Goal: Information Seeking & Learning: Learn about a topic

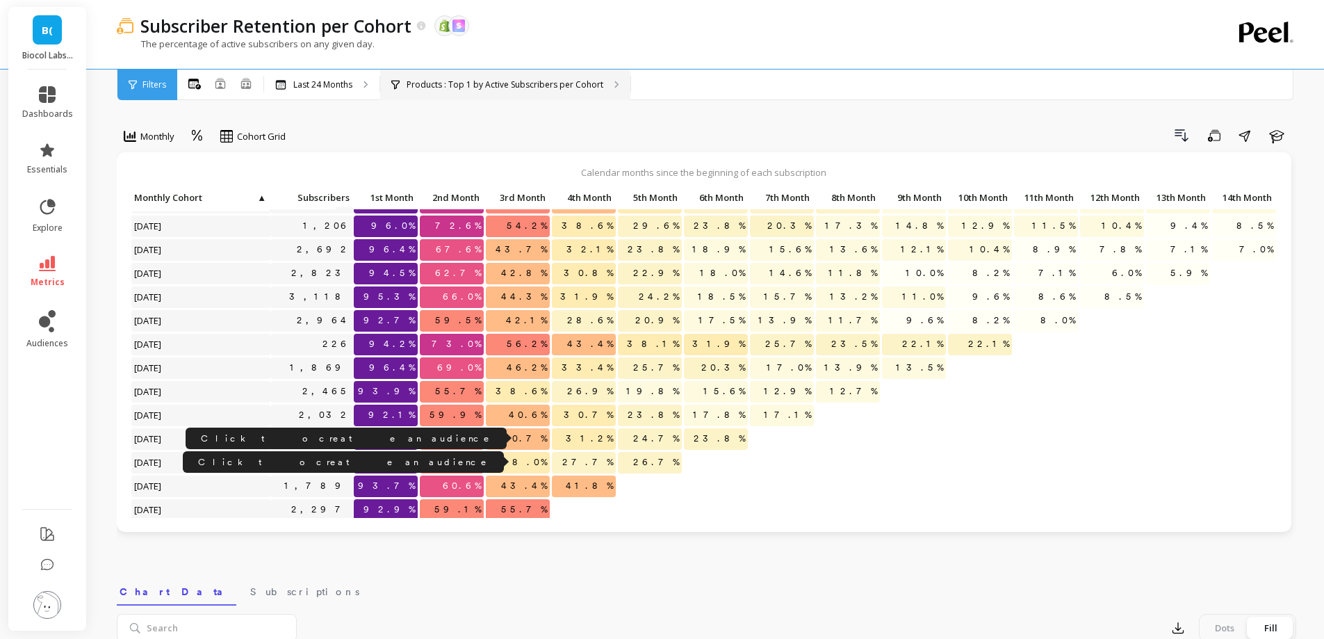
click at [533, 72] on div "Products : Top 1 by Active Subscribers per Cohort Products : Detox" at bounding box center [505, 84] width 250 height 31
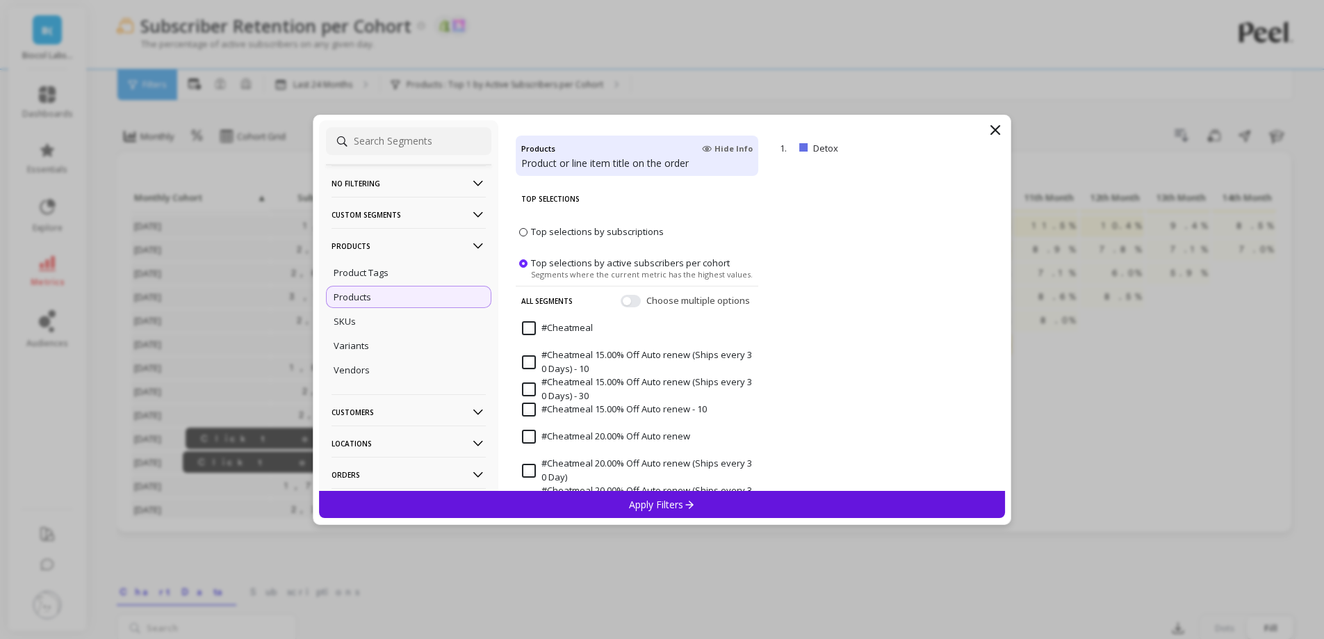
click at [436, 249] on p "Products" at bounding box center [408, 245] width 154 height 35
click at [425, 267] on p "Customers" at bounding box center [408, 276] width 154 height 35
click at [423, 296] on div "Customer Tags" at bounding box center [408, 304] width 165 height 22
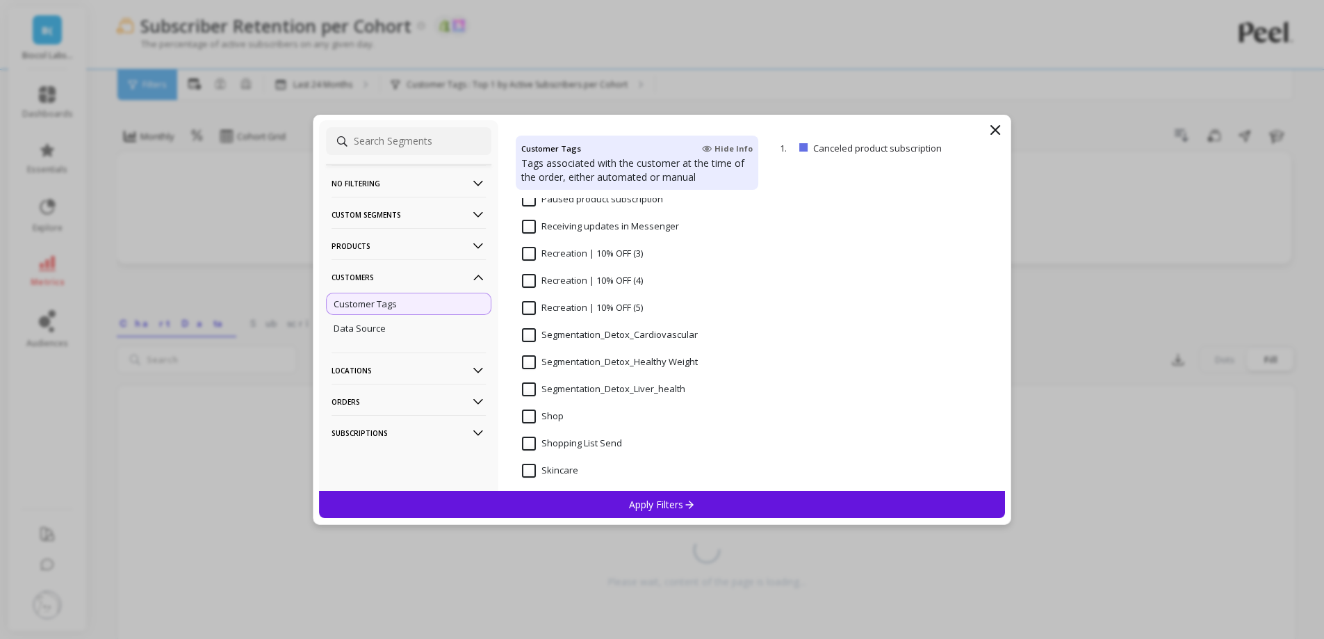
scroll to position [1112, 0]
click at [538, 324] on div "Octane: quiz completed: Subscription Cancelled Survey Paused product subscripti…" at bounding box center [637, 344] width 243 height 293
click at [536, 399] on input "Segmentation_Detox_Liver_health" at bounding box center [603, 395] width 163 height 14
click at [605, 505] on div "Apply Filters" at bounding box center [662, 504] width 687 height 27
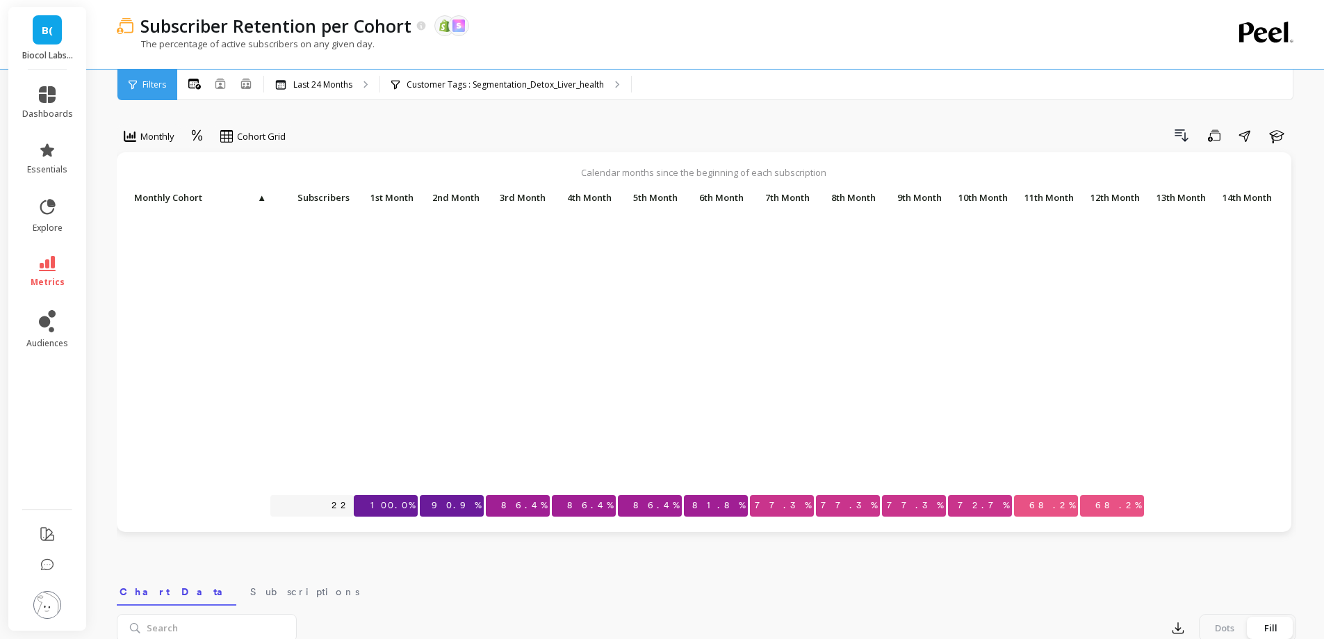
scroll to position [295, 0]
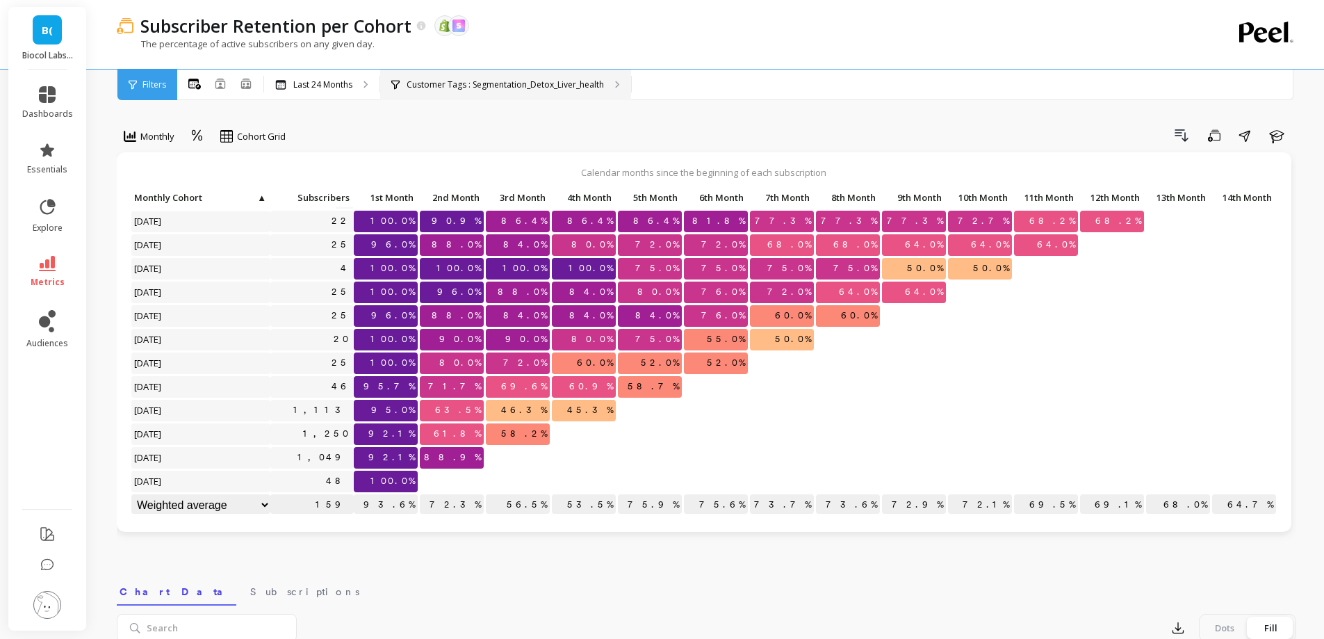
click at [536, 89] on p "Customer Tags : Segmentation_Detox_Liver_health" at bounding box center [505, 84] width 197 height 11
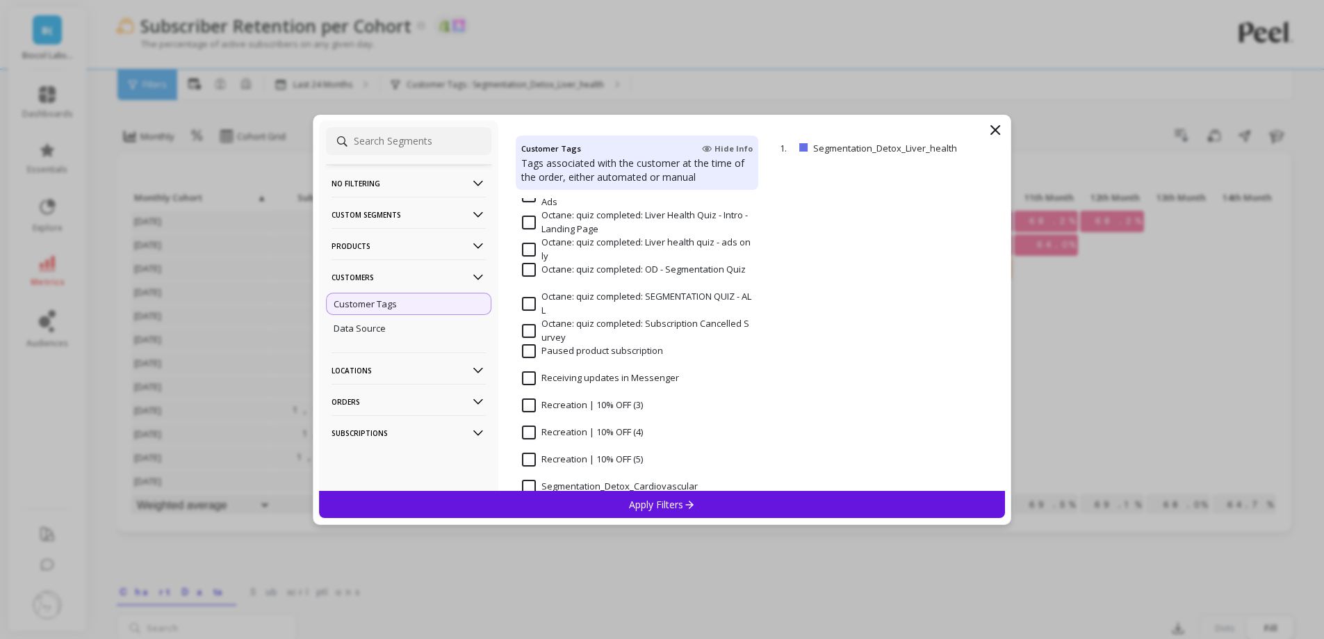
scroll to position [1112, 0]
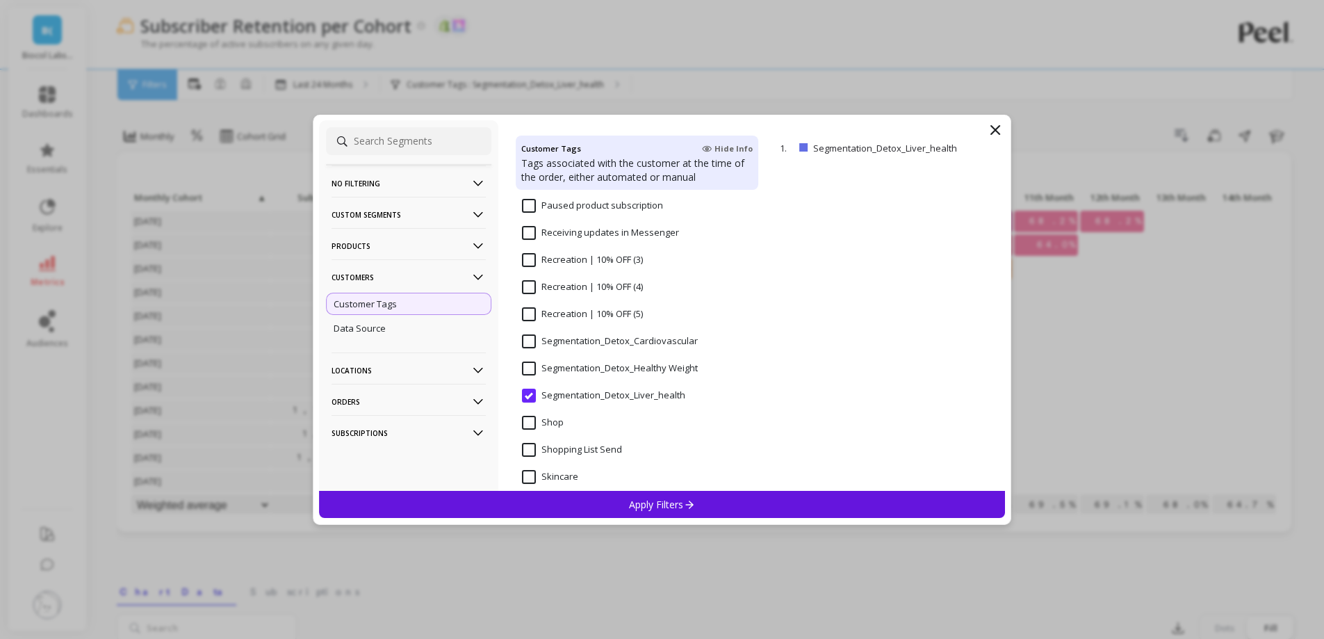
click at [590, 364] on Weight "Segmentation_Detox_Healthy Weight" at bounding box center [610, 368] width 176 height 14
click at [627, 506] on div "Apply Filters" at bounding box center [662, 504] width 687 height 27
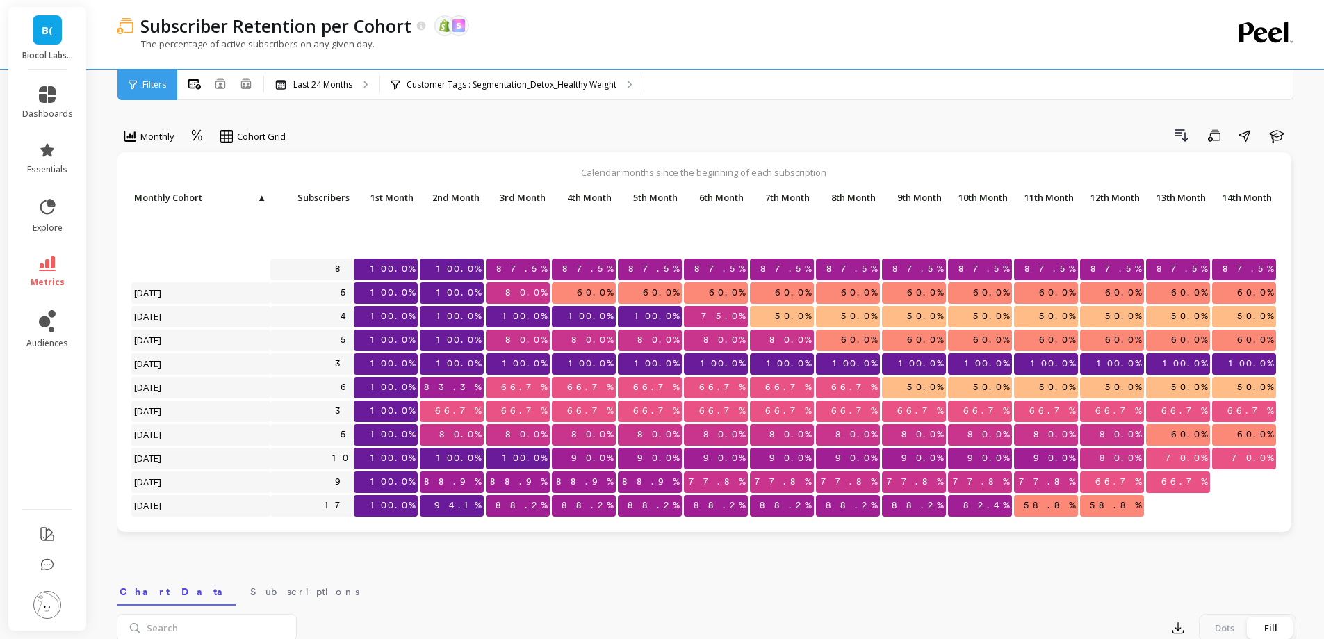
scroll to position [295, 0]
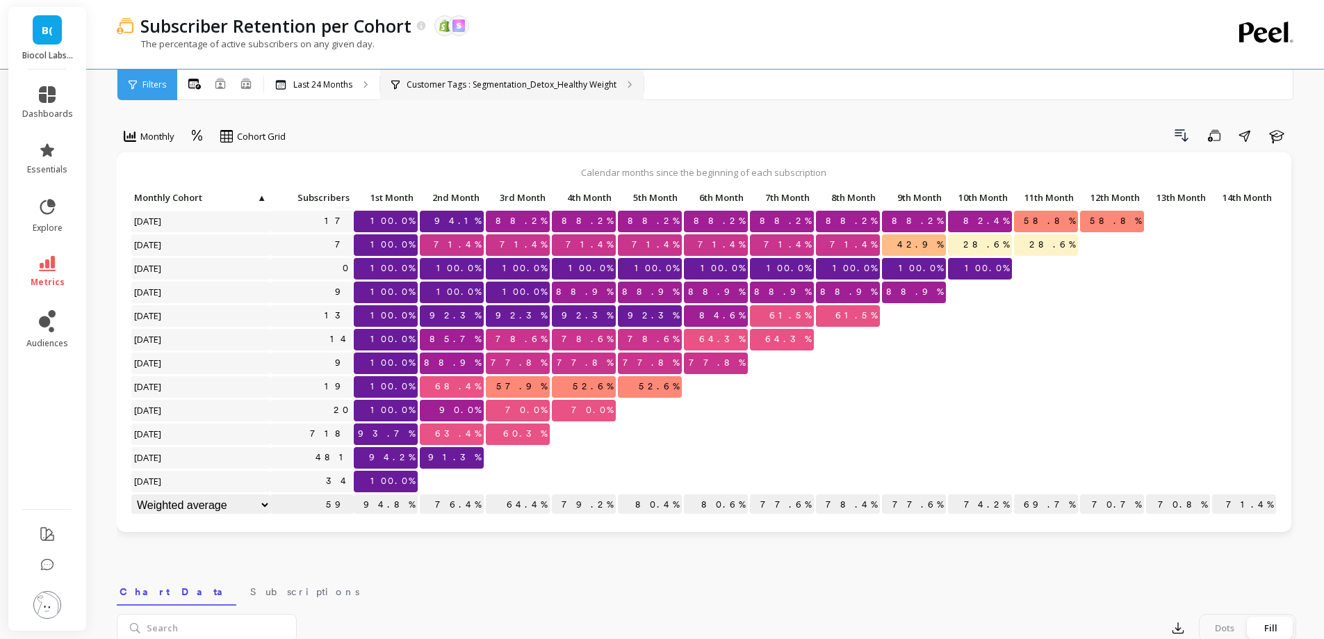
click at [530, 88] on p "Customer Tags : Segmentation_Detox_Healthy Weight" at bounding box center [512, 84] width 210 height 11
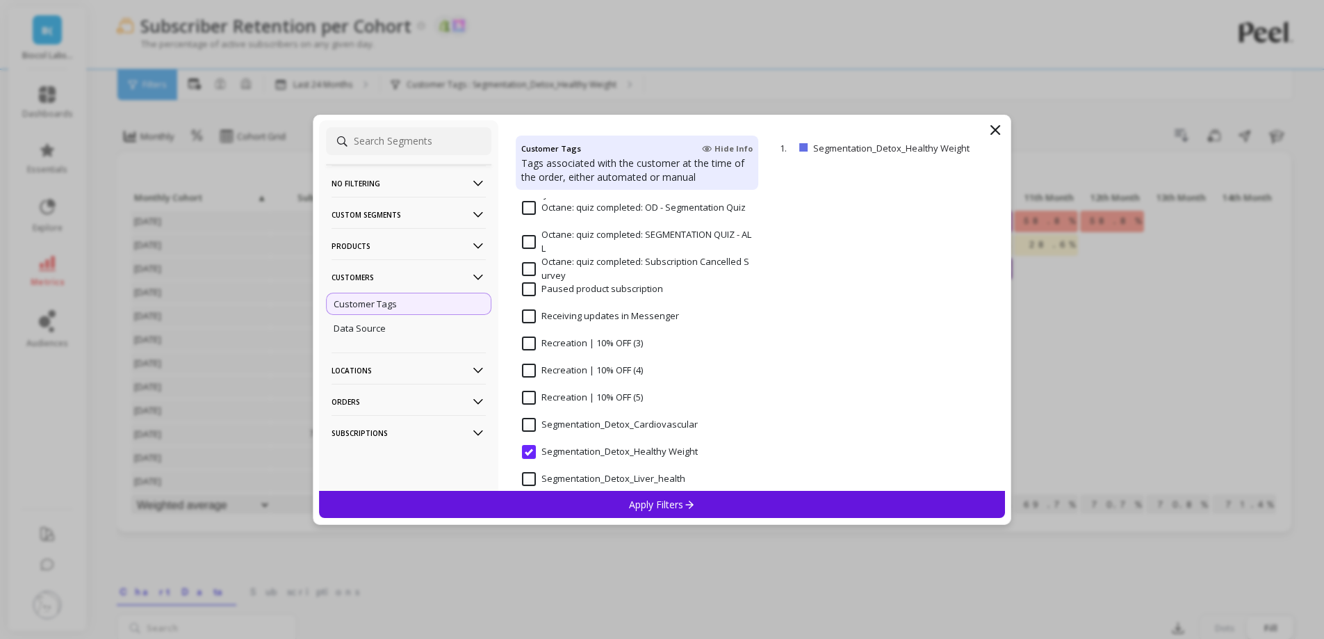
scroll to position [1112, 0]
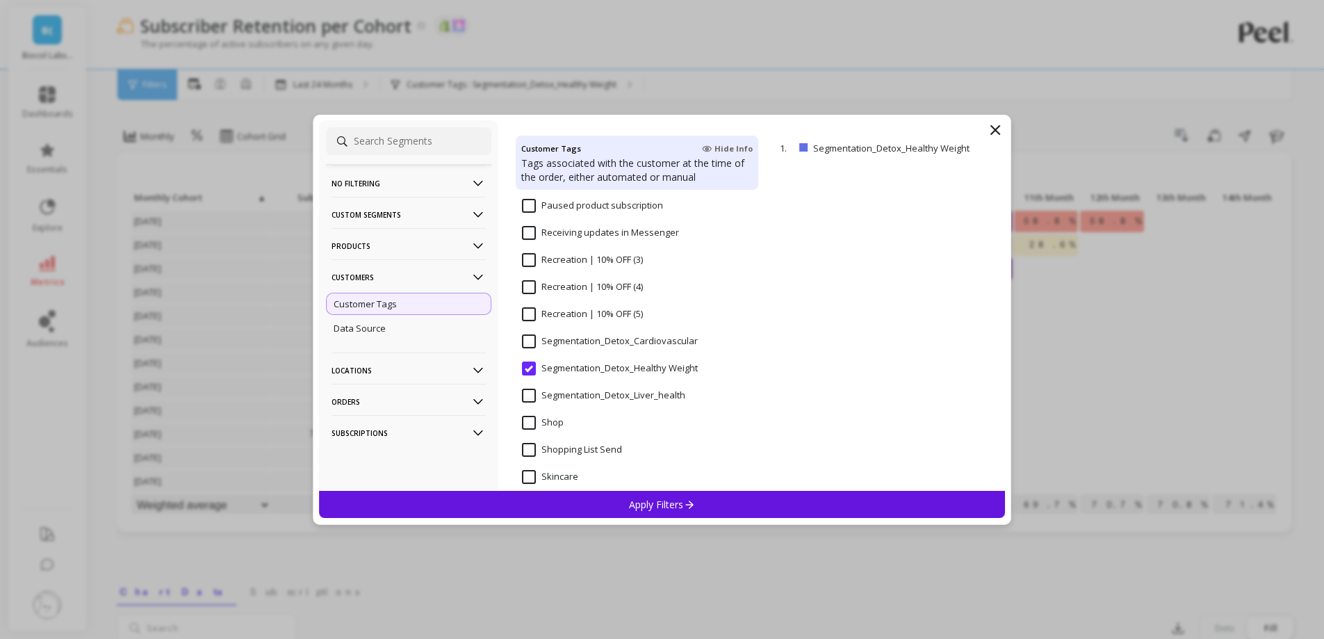
click at [570, 339] on input "Segmentation_Detox_Cardiovascular" at bounding box center [610, 341] width 176 height 14
click at [626, 509] on div "Apply Filters" at bounding box center [662, 504] width 687 height 27
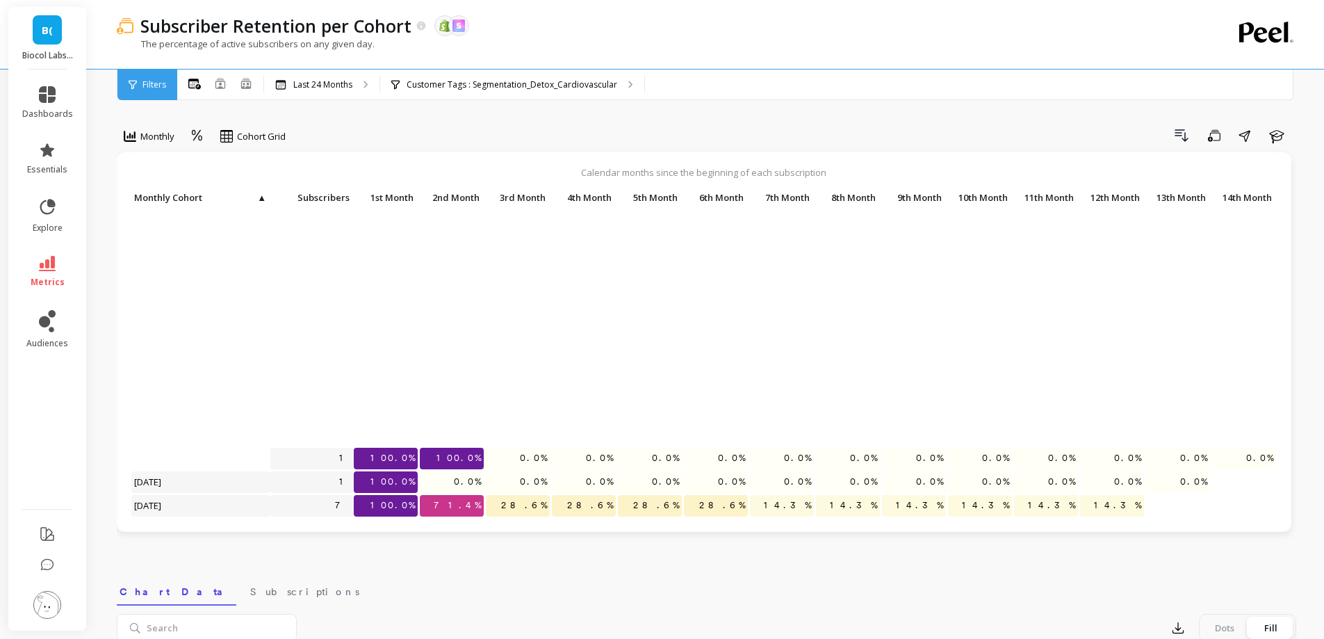
scroll to position [295, 0]
